Goal: Task Accomplishment & Management: Manage account settings

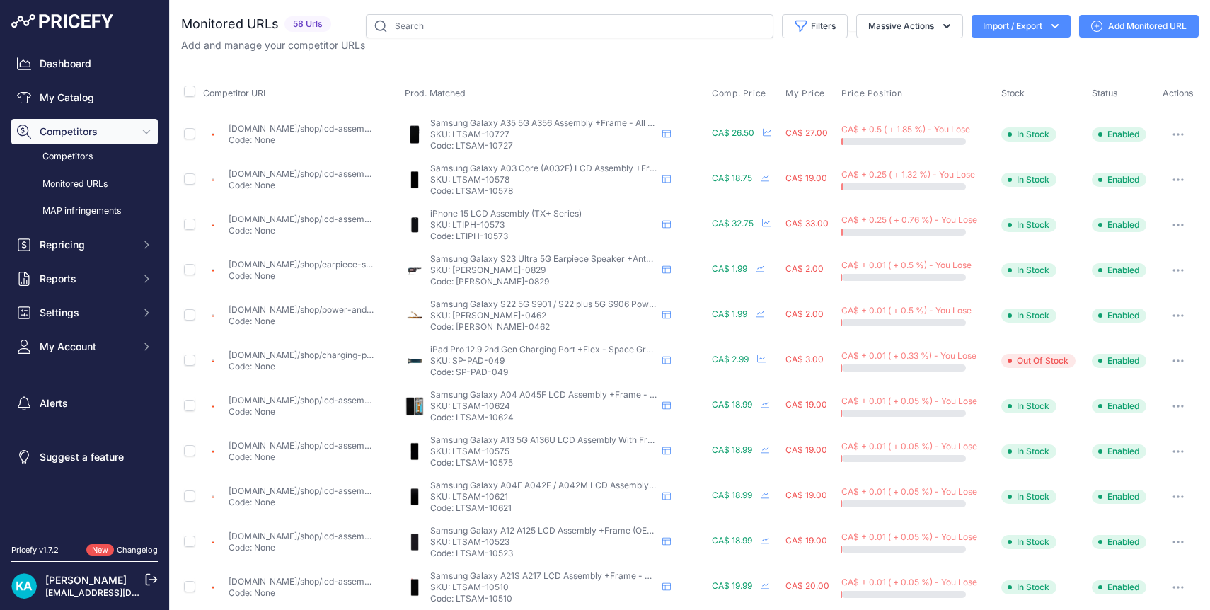
click at [95, 22] on img at bounding box center [62, 21] width 102 height 14
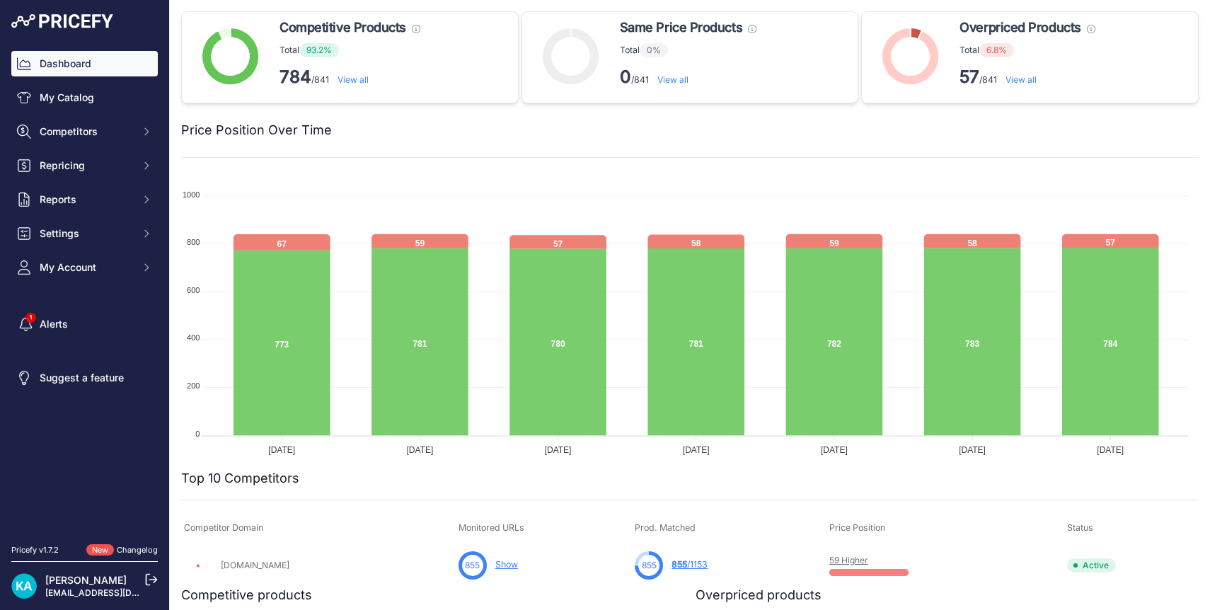
click at [1010, 81] on link "View all" at bounding box center [1020, 79] width 31 height 11
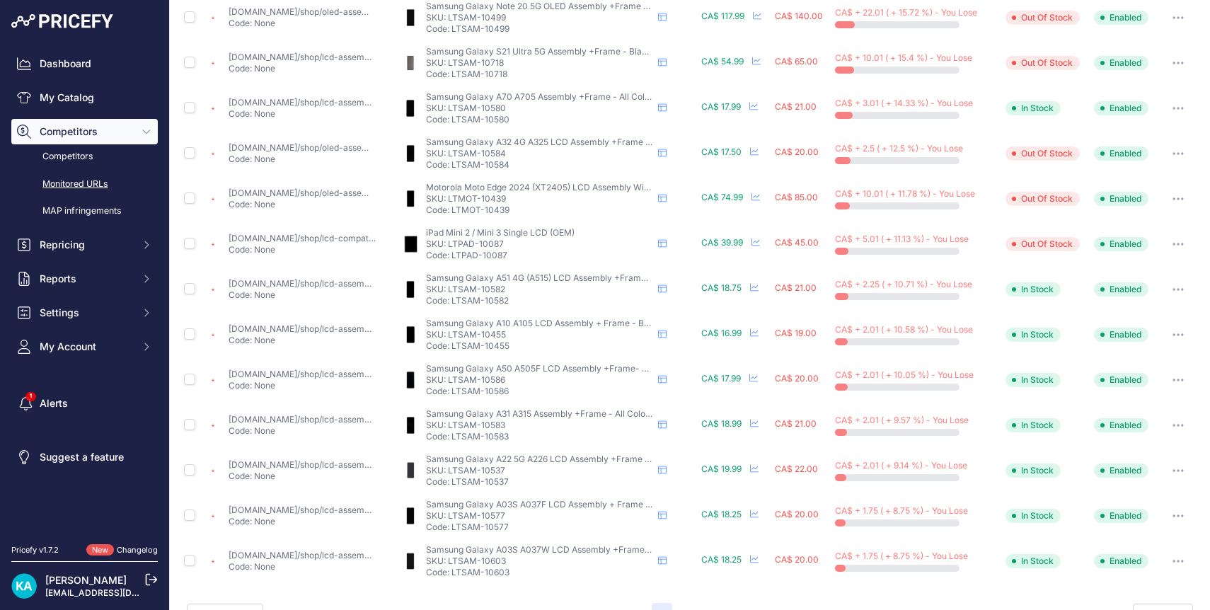
scroll to position [466, 0]
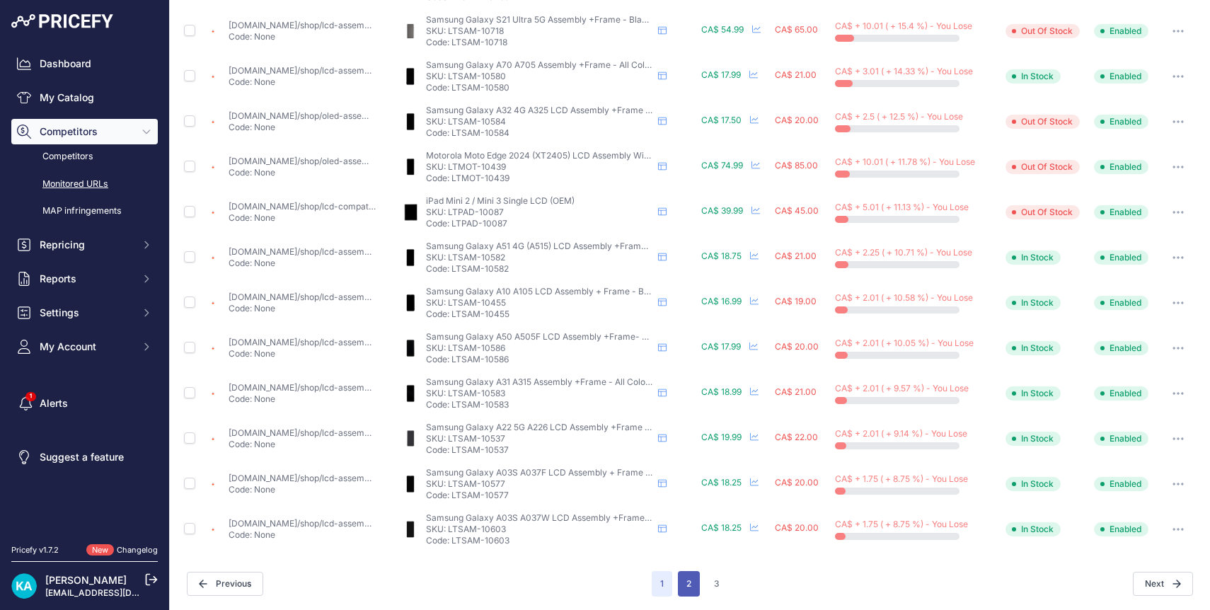
click at [683, 585] on button "2" at bounding box center [689, 583] width 22 height 25
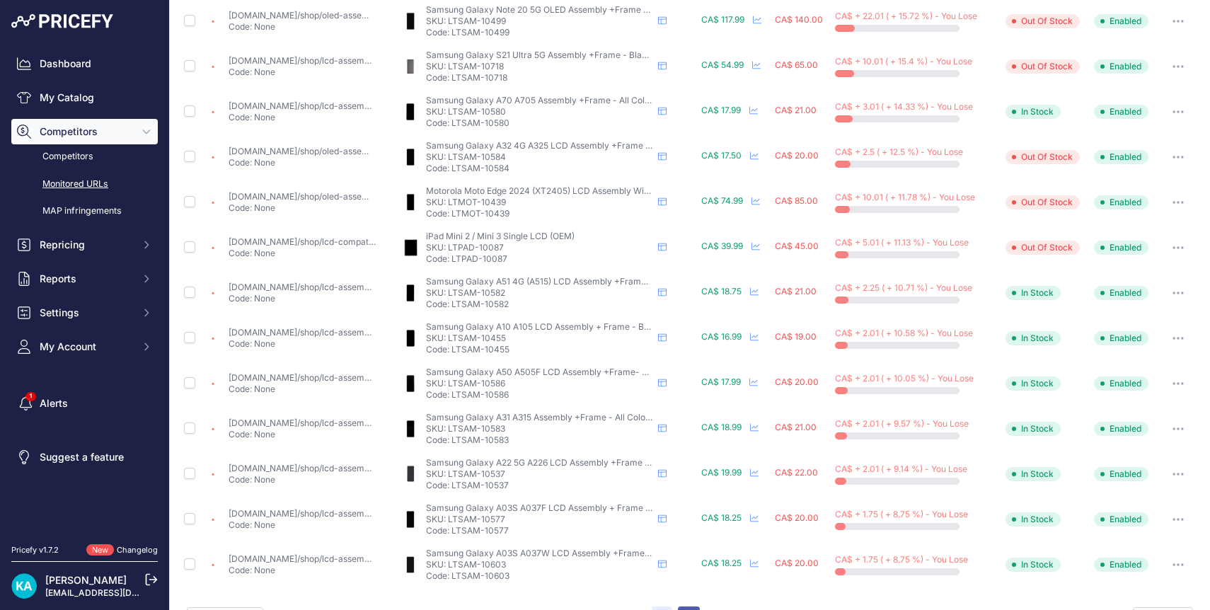
scroll to position [501, 0]
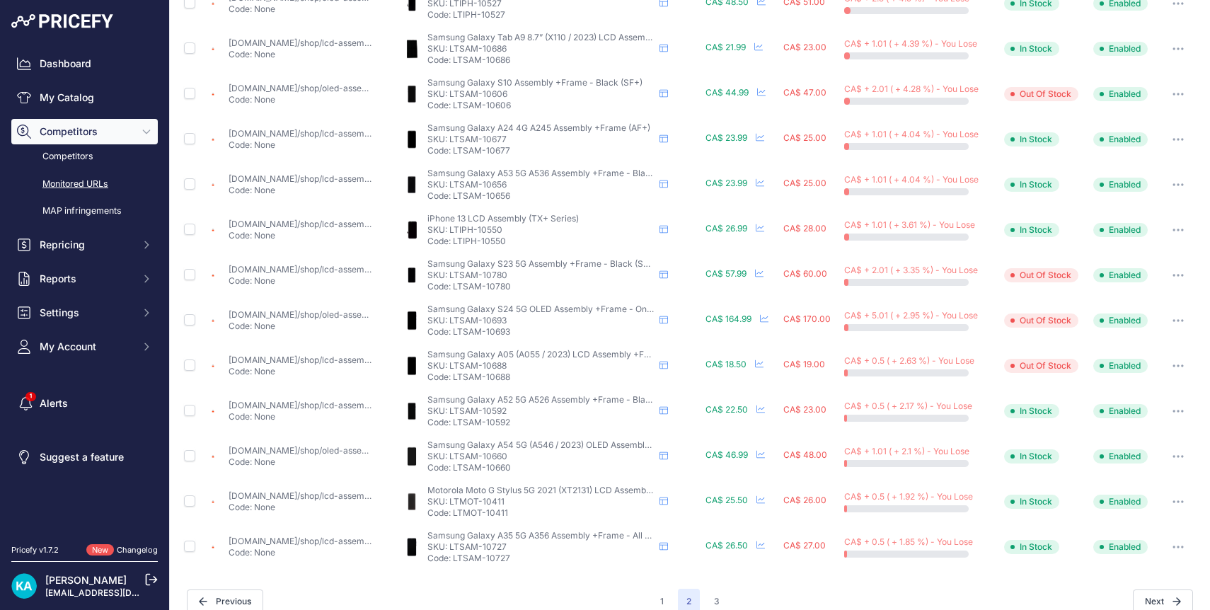
scroll to position [466, 0]
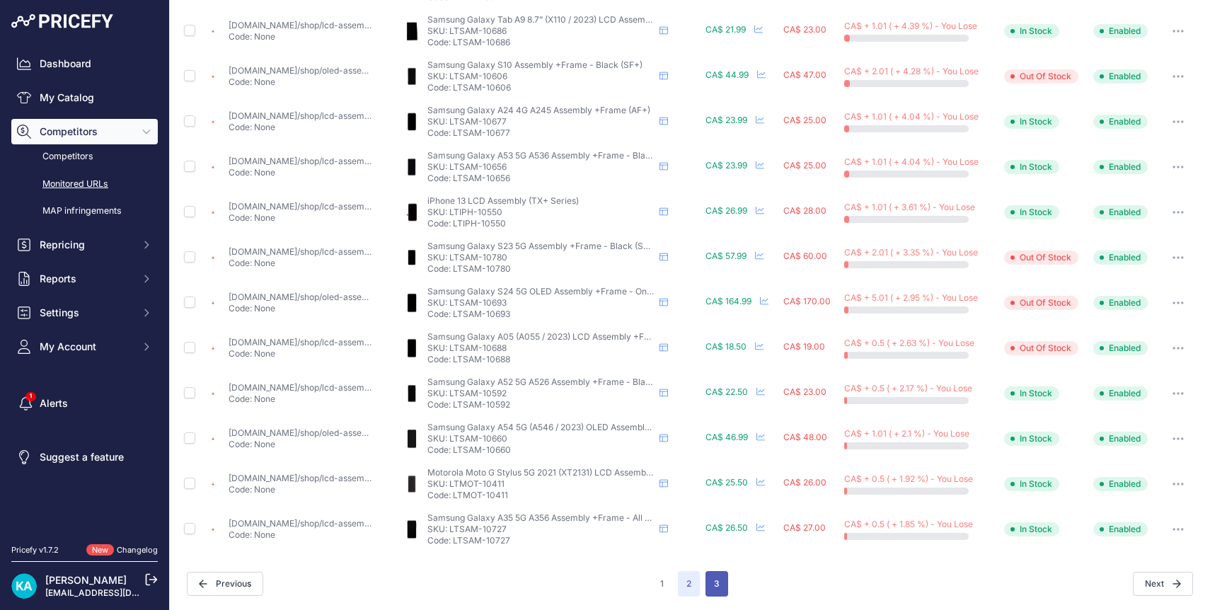
click at [715, 582] on button "3" at bounding box center [716, 583] width 23 height 25
